Goal: Information Seeking & Learning: Learn about a topic

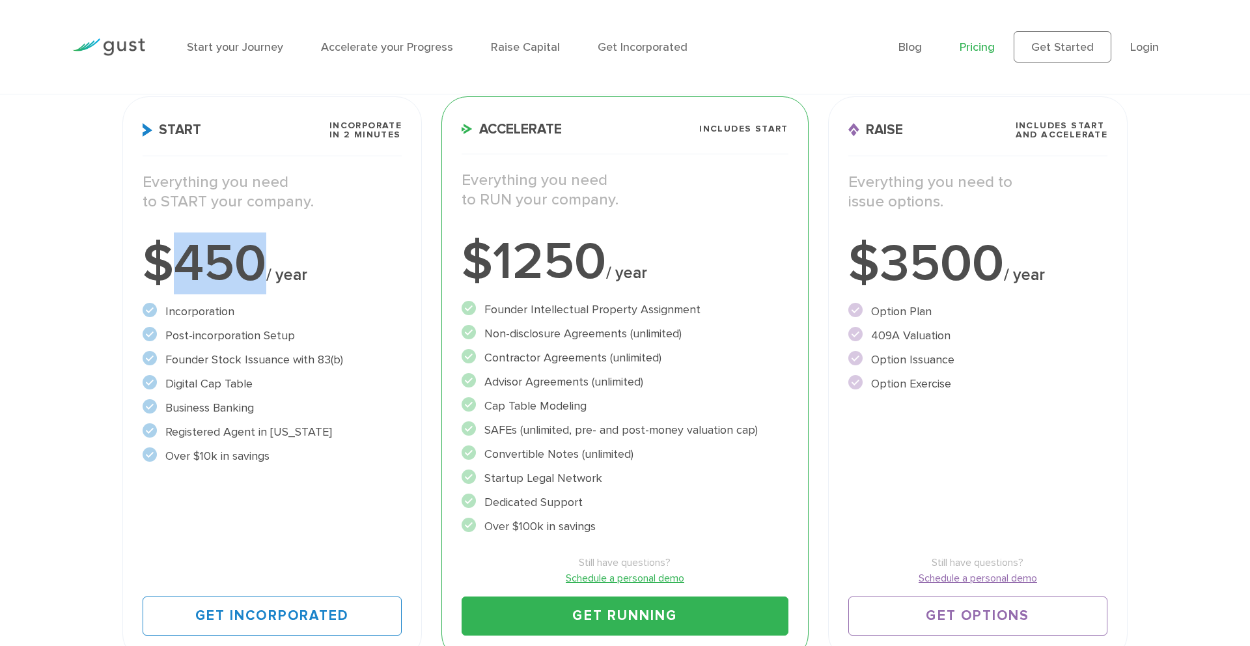
scroll to position [195, 0]
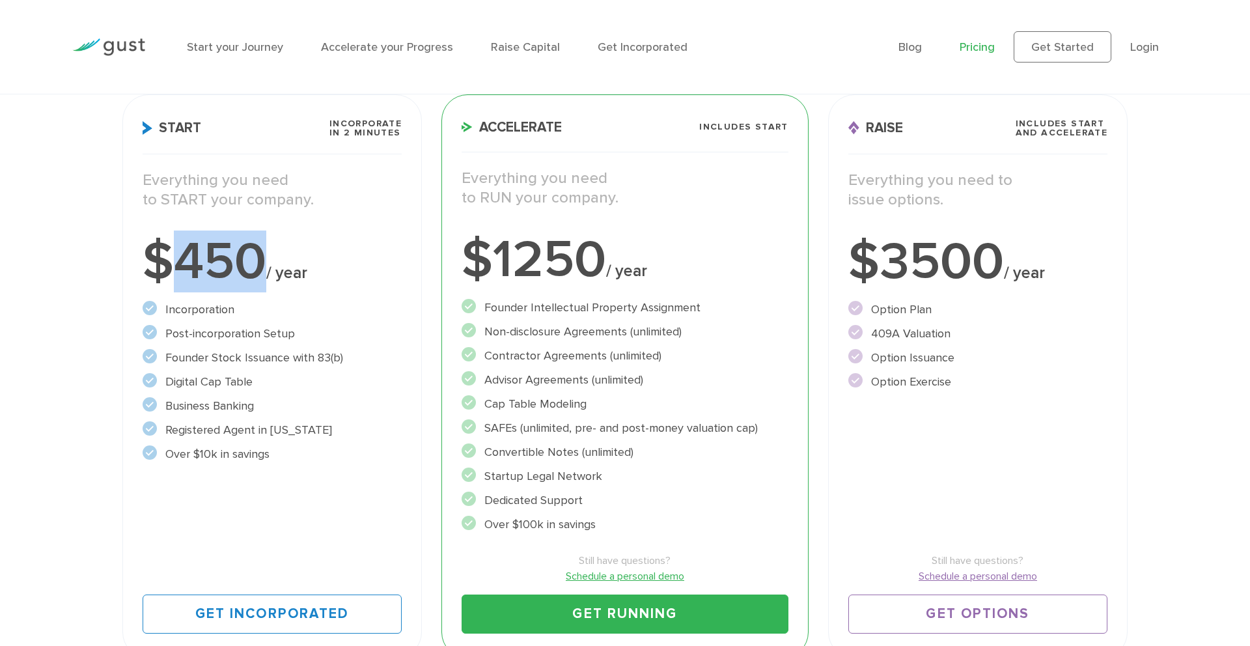
drag, startPoint x: 266, startPoint y: 274, endPoint x: 189, endPoint y: 270, distance: 77.6
click at [187, 270] on div "$450 / year" at bounding box center [272, 262] width 259 height 52
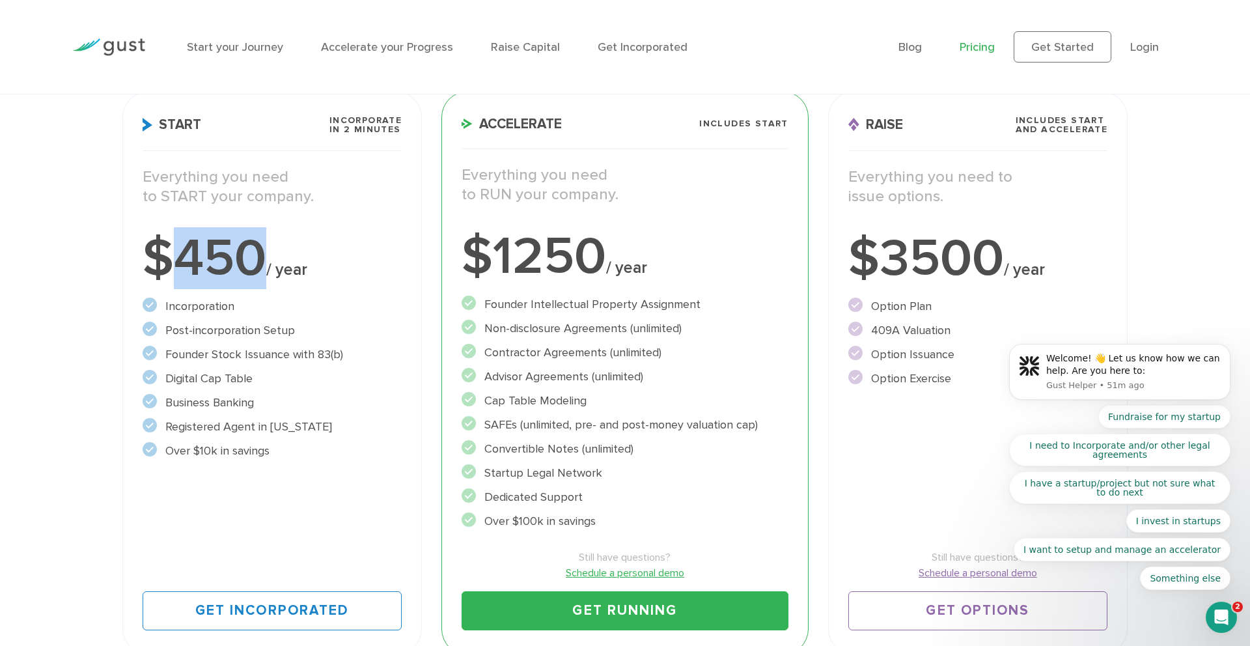
scroll to position [193, 0]
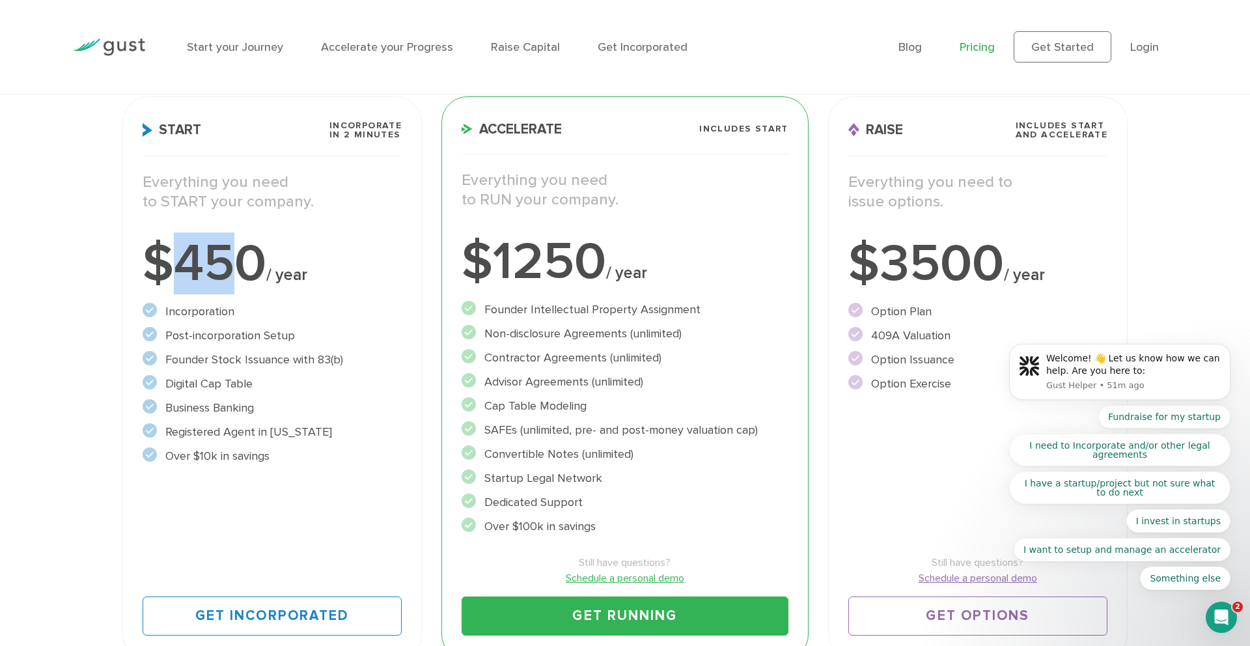
drag, startPoint x: 166, startPoint y: 258, endPoint x: 229, endPoint y: 258, distance: 62.5
click at [229, 258] on div "$450 / year" at bounding box center [272, 264] width 259 height 52
drag, startPoint x: 281, startPoint y: 262, endPoint x: 166, endPoint y: 263, distance: 114.6
click at [166, 263] on div "$450 / year" at bounding box center [272, 264] width 259 height 52
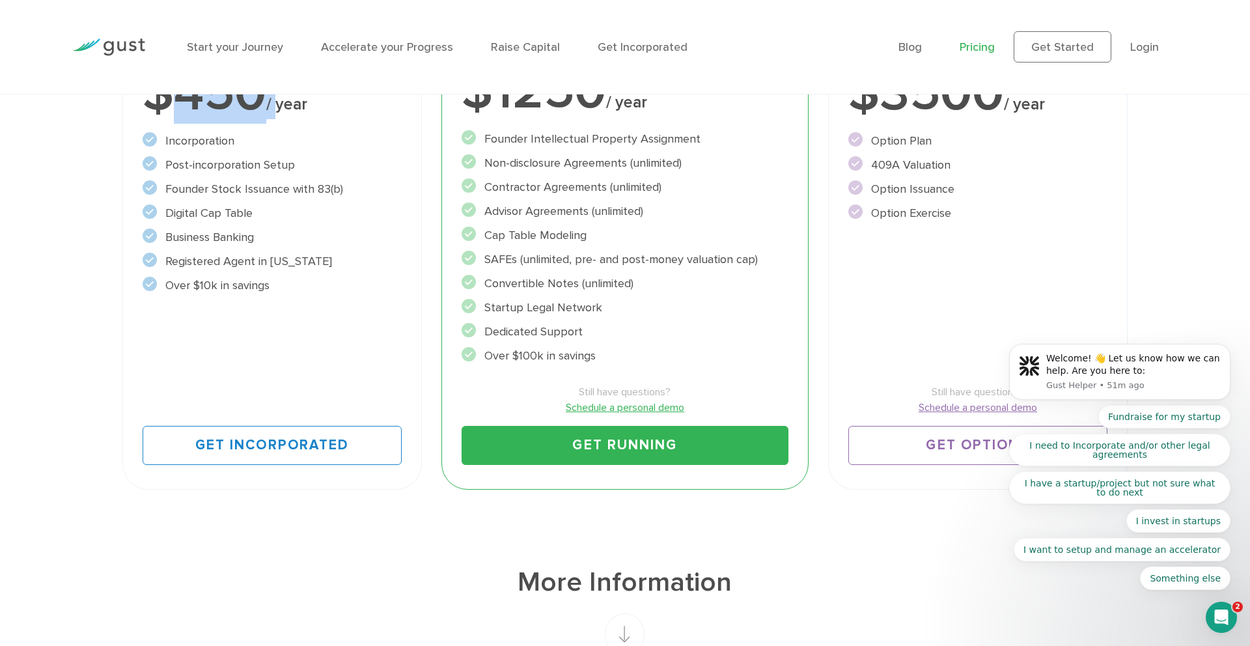
scroll to position [367, 0]
